Goal: Task Accomplishment & Management: Manage account settings

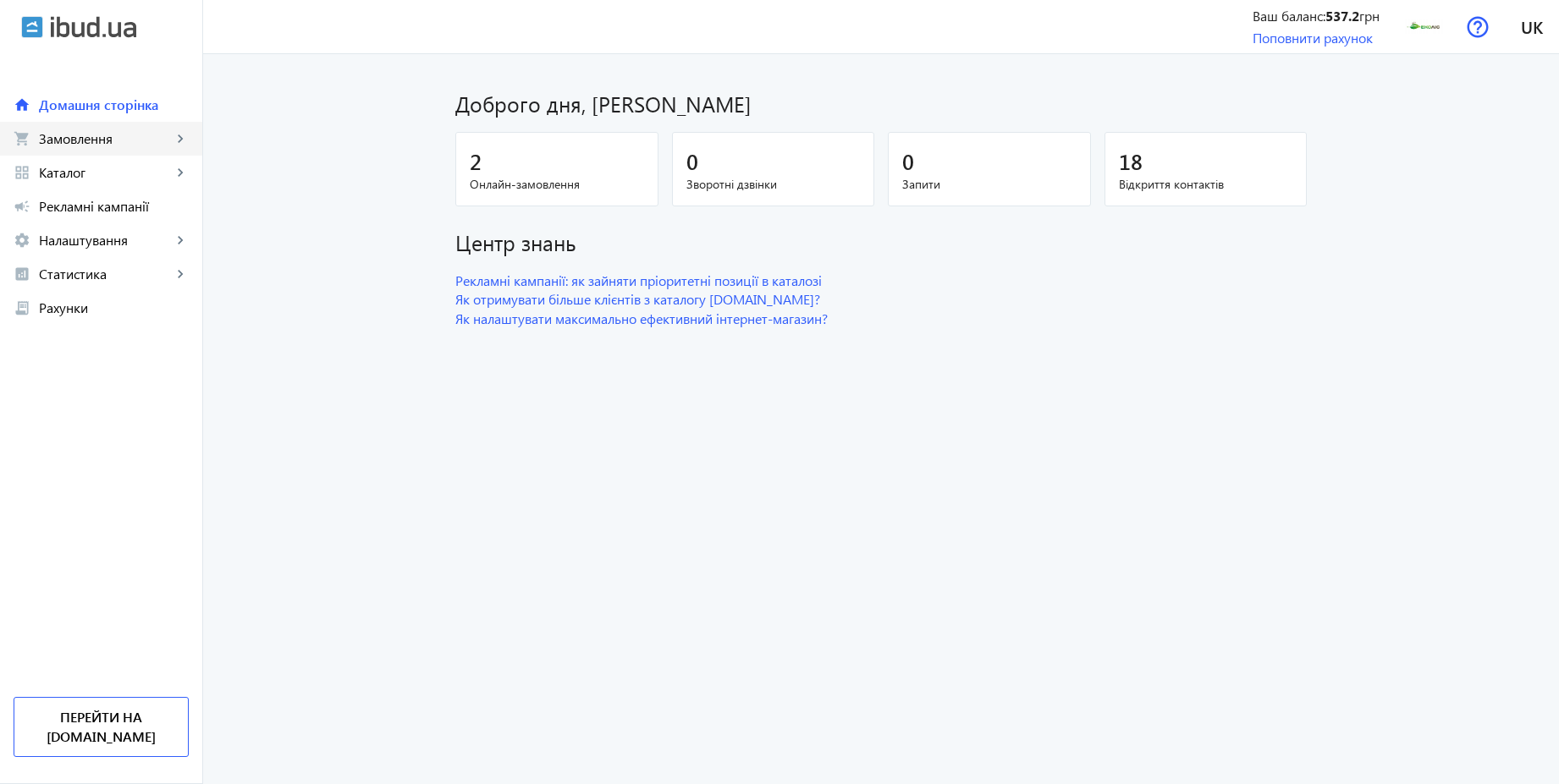
click at [99, 142] on span "Замовлення" at bounding box center [105, 139] width 133 height 17
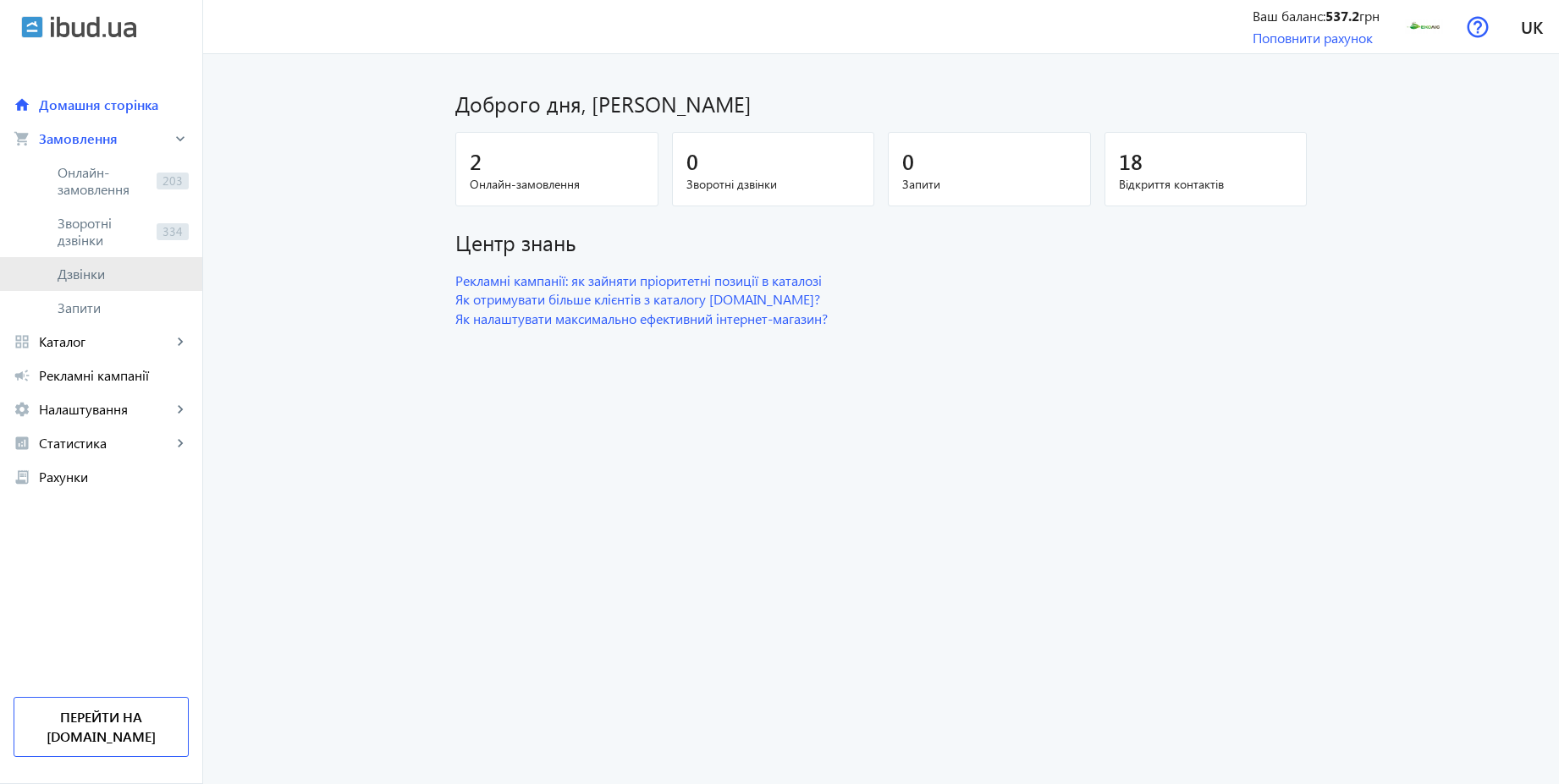
click at [99, 265] on span "Дзвінки" at bounding box center [123, 273] width 131 height 17
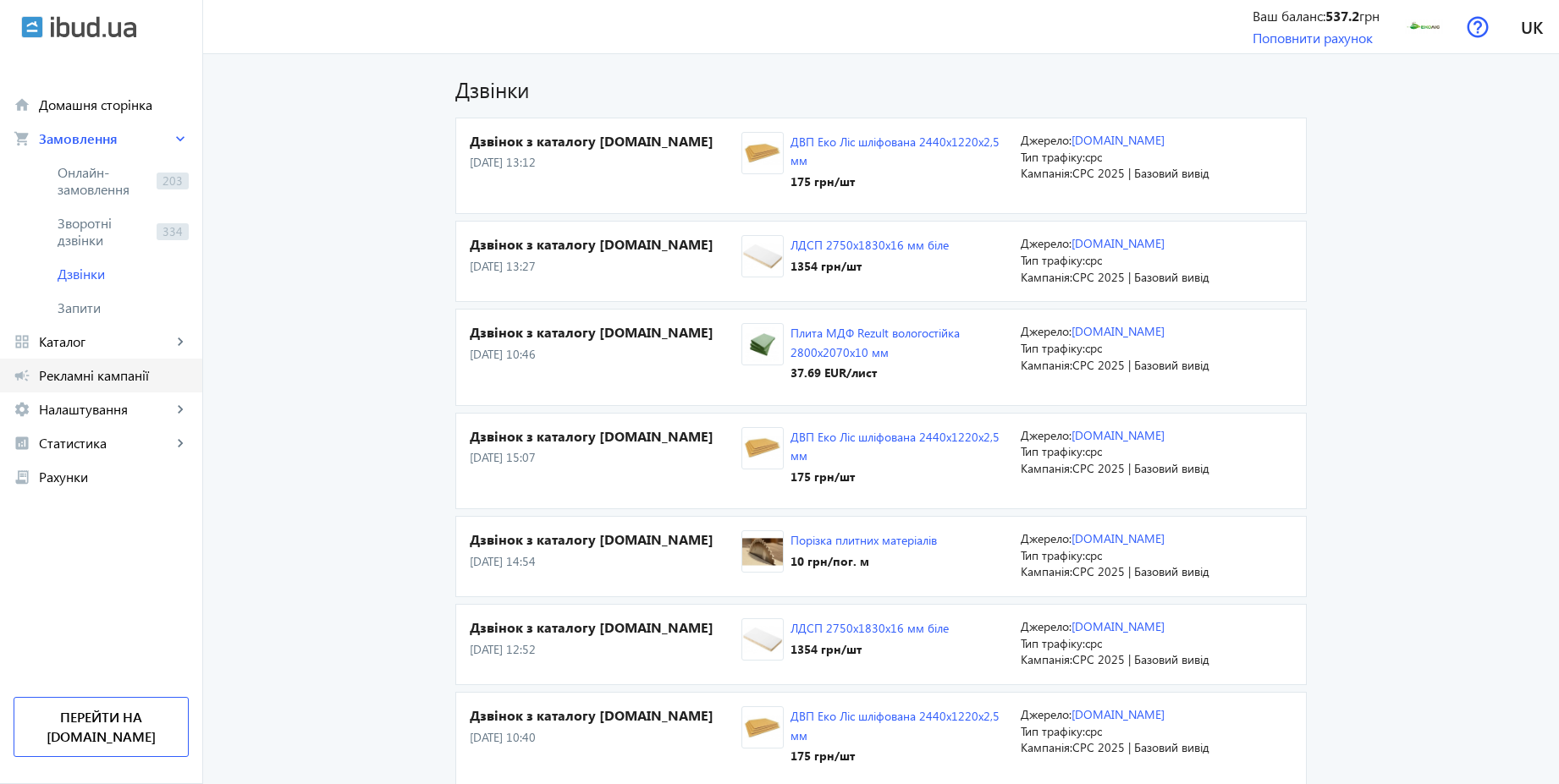
click at [111, 375] on span "Рекламні кампанії" at bounding box center [114, 375] width 150 height 17
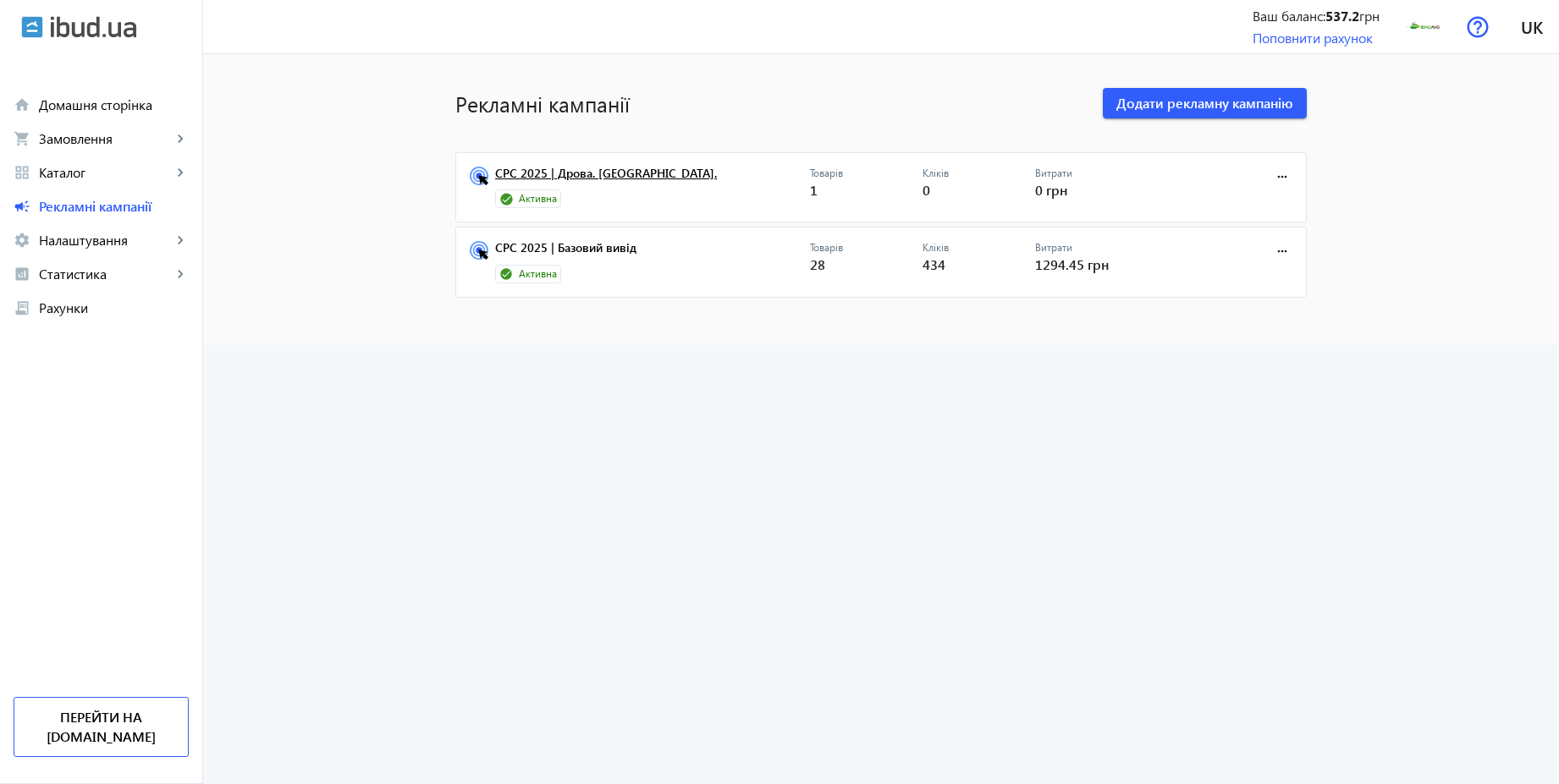
click at [586, 173] on link "CPC 2025 | Дрова. [GEOGRAPHIC_DATA]." at bounding box center [652, 179] width 314 height 24
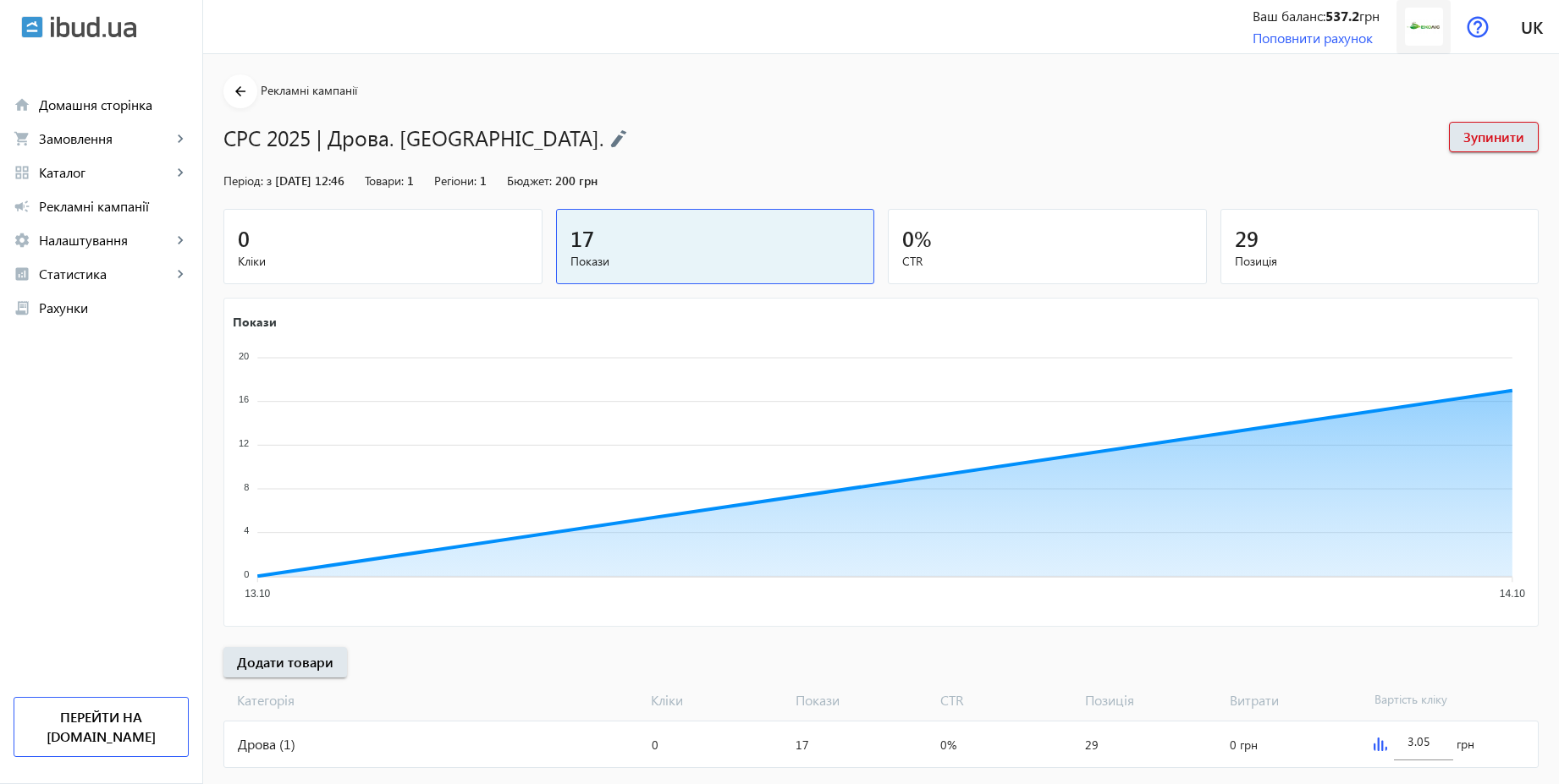
click at [1416, 24] on img at bounding box center [1424, 27] width 38 height 38
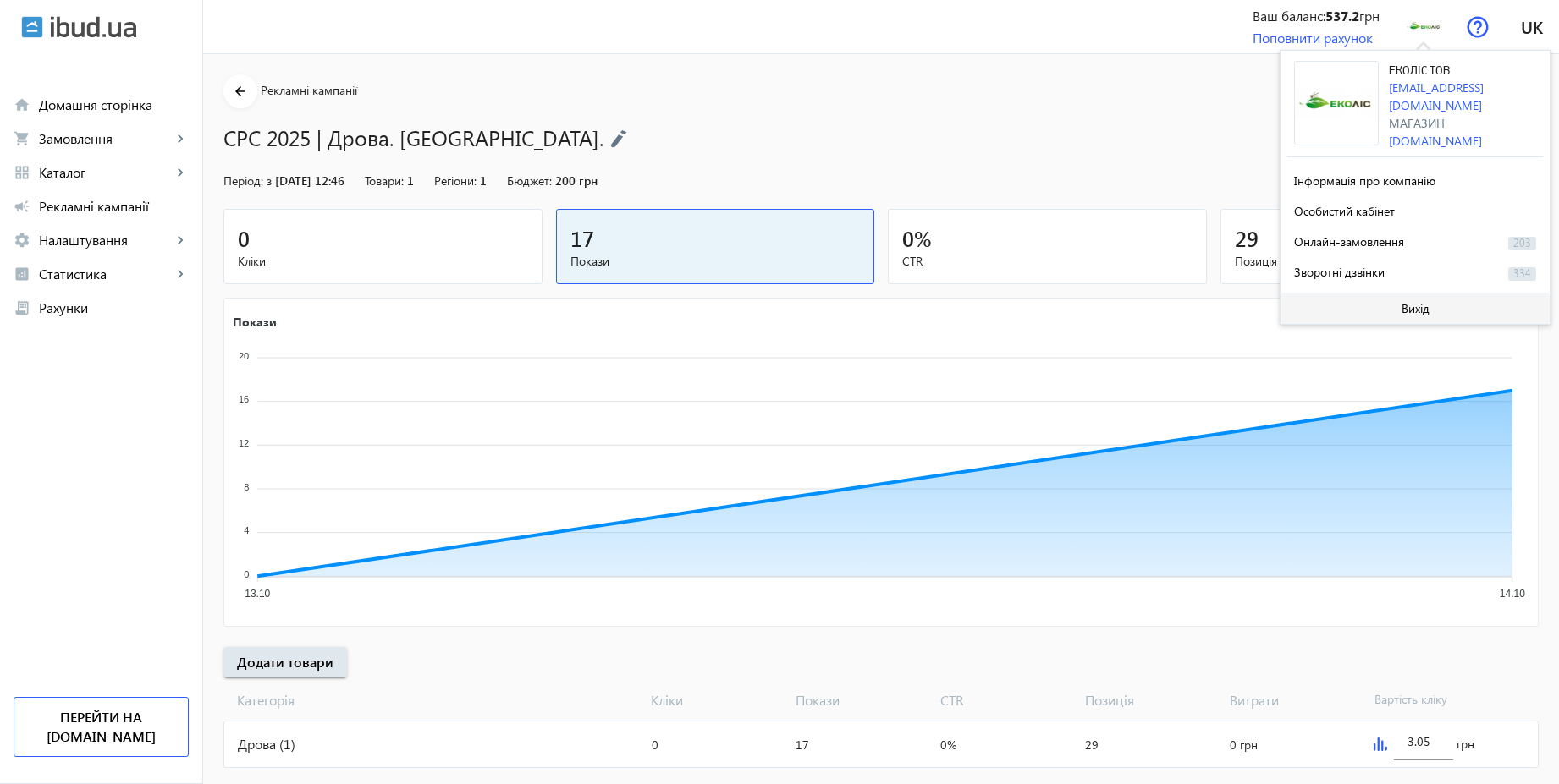
click at [1407, 302] on span "Вихід" at bounding box center [1415, 309] width 28 height 14
